Goal: Information Seeking & Learning: Understand process/instructions

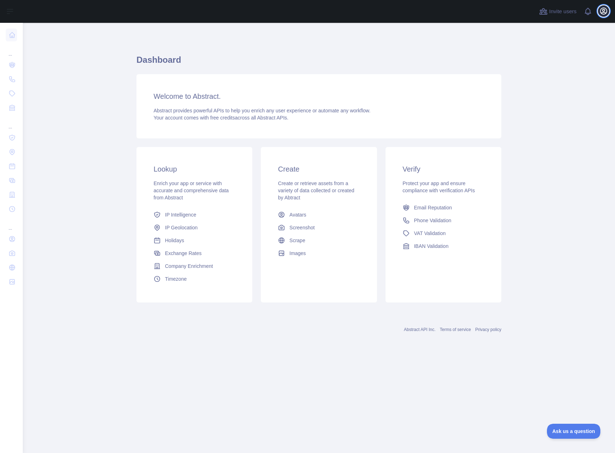
click at [605, 10] on icon "button" at bounding box center [604, 11] width 6 height 6
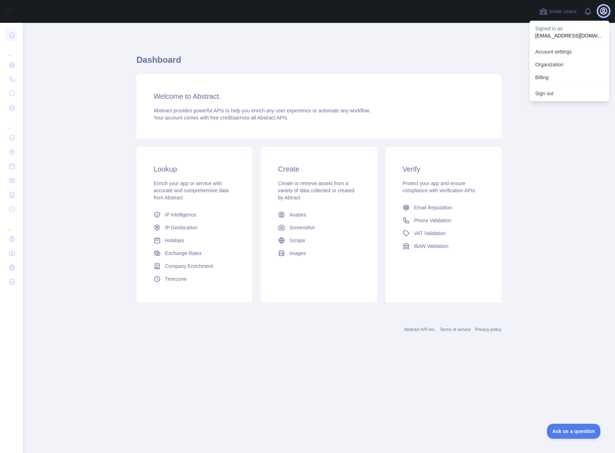
click at [605, 10] on icon "button" at bounding box center [604, 11] width 6 height 6
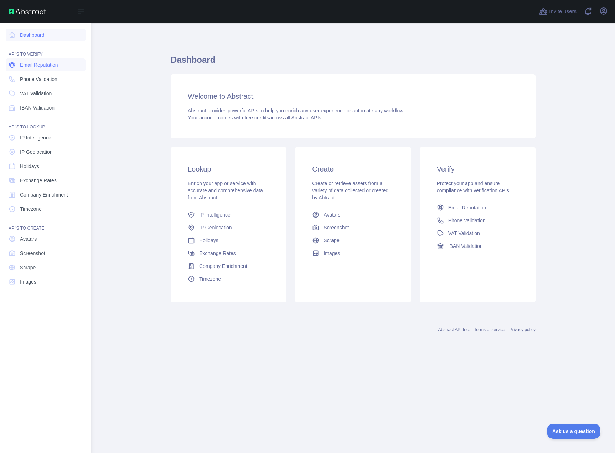
click at [14, 66] on icon at bounding box center [12, 65] width 3 height 2
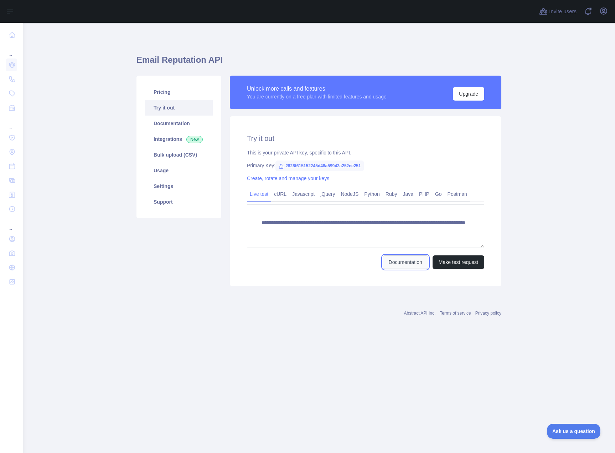
click at [413, 263] on link "Documentation" at bounding box center [406, 262] width 46 height 14
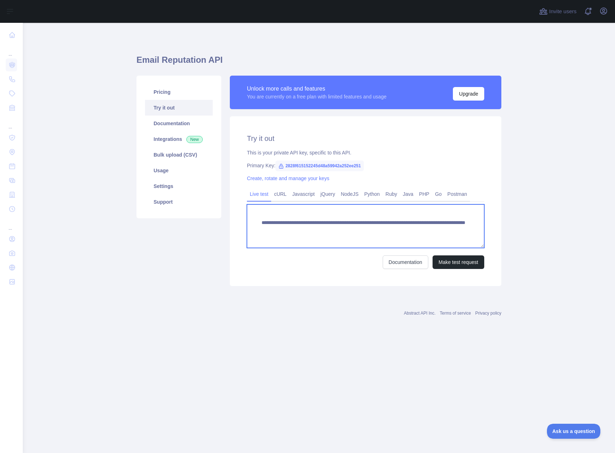
drag, startPoint x: 445, startPoint y: 231, endPoint x: 258, endPoint y: 223, distance: 187.4
click at [258, 223] on textarea "**********" at bounding box center [365, 225] width 237 height 43
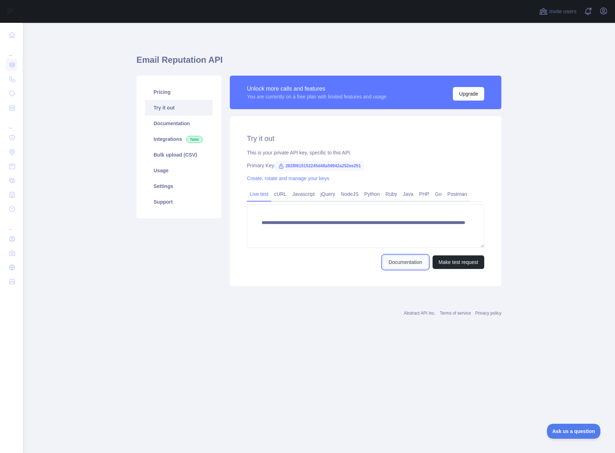
click at [409, 267] on link "Documentation" at bounding box center [406, 262] width 46 height 14
